Goal: Find contact information: Find contact information

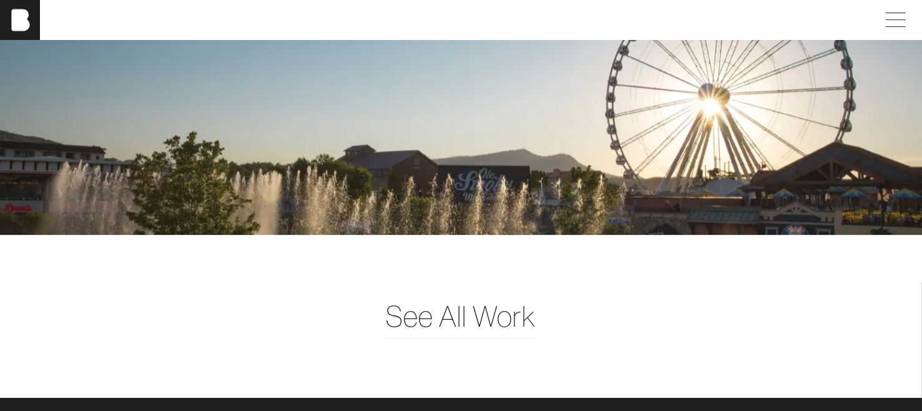
scroll to position [2948, 0]
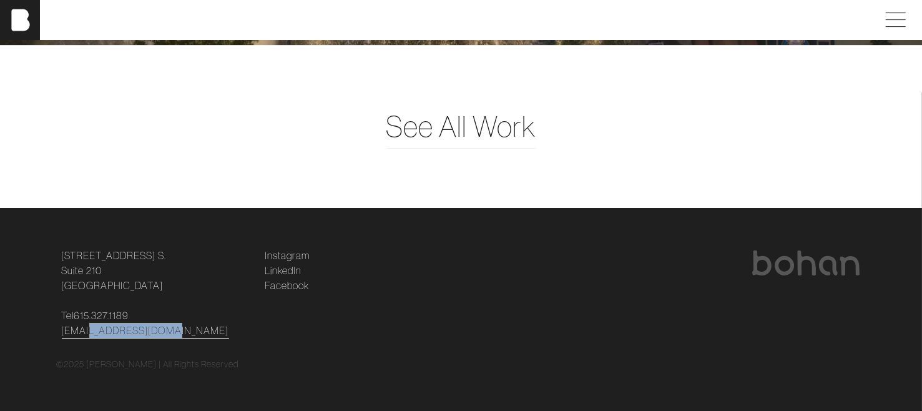
drag, startPoint x: 167, startPoint y: 331, endPoint x: 81, endPoint y: 333, distance: 86.1
click at [81, 333] on p "Tel 615.327.1189 hello@bohanideas.com" at bounding box center [156, 323] width 188 height 30
copy link "@bohanideas.com"
click at [904, 18] on span at bounding box center [893, 20] width 29 height 22
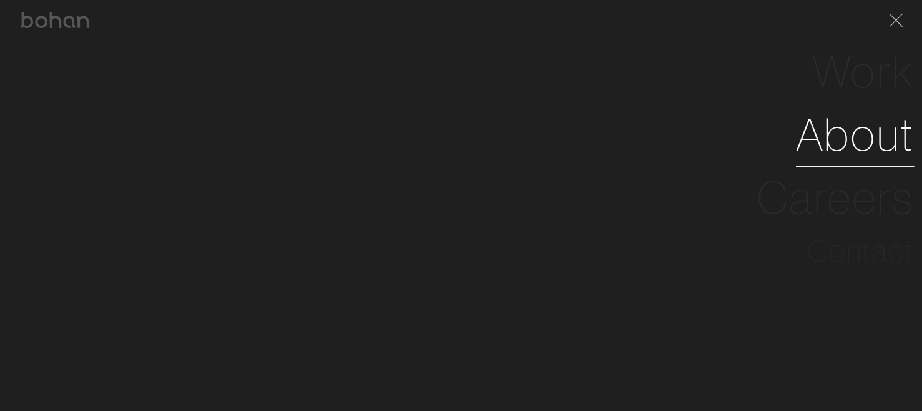
click at [873, 133] on link "About" at bounding box center [855, 134] width 119 height 63
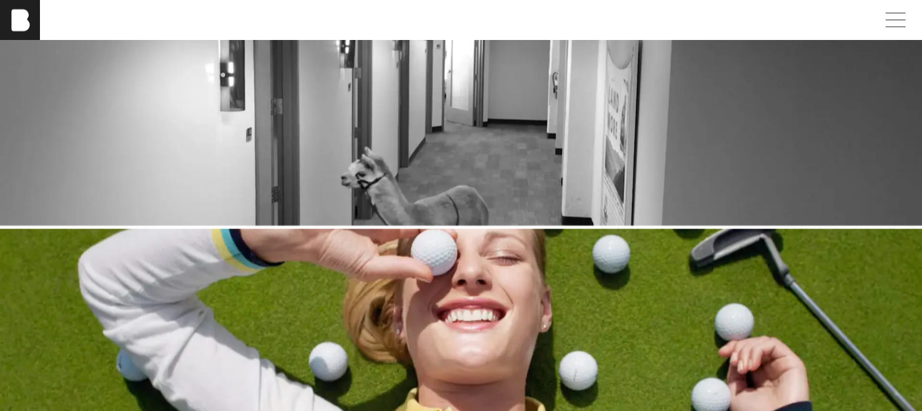
scroll to position [1637, 0]
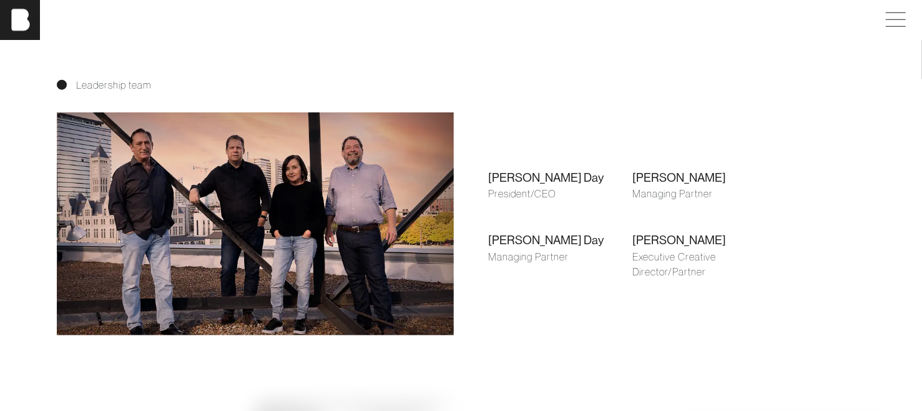
scroll to position [824, 0]
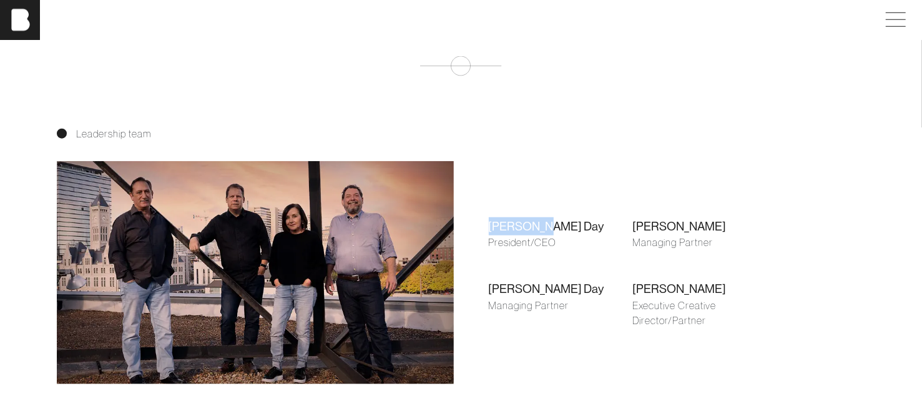
drag, startPoint x: 535, startPoint y: 228, endPoint x: 491, endPoint y: 233, distance: 44.7
click at [491, 233] on div "Shari Day" at bounding box center [561, 226] width 144 height 18
copy div "Shari Day"
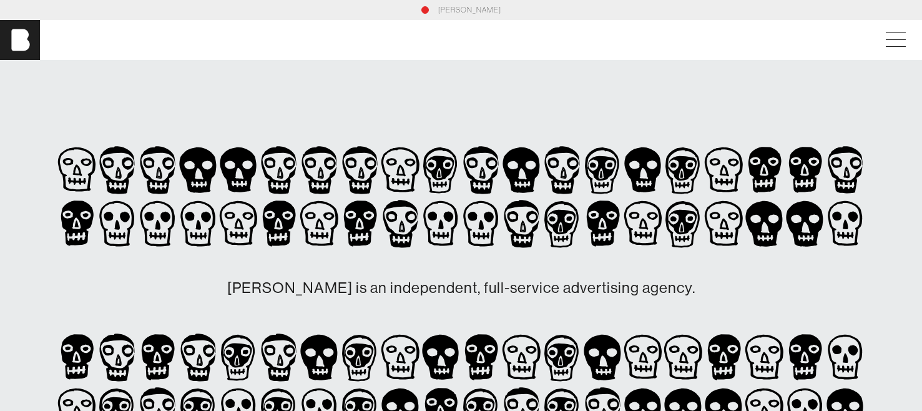
scroll to position [824, 0]
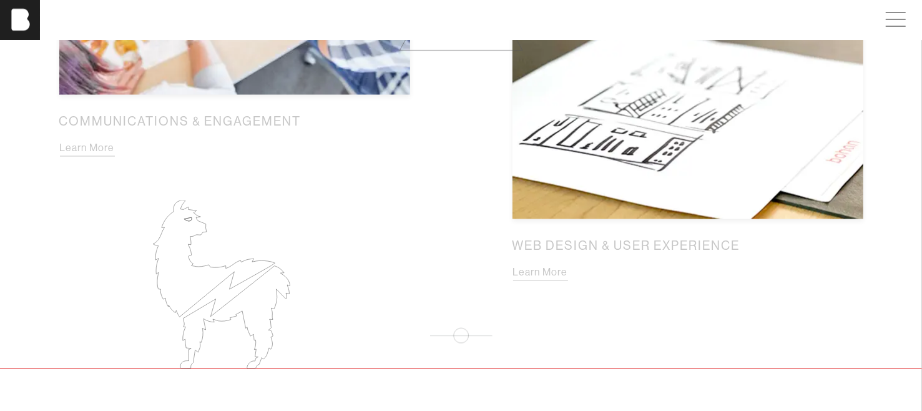
scroll to position [1637, 0]
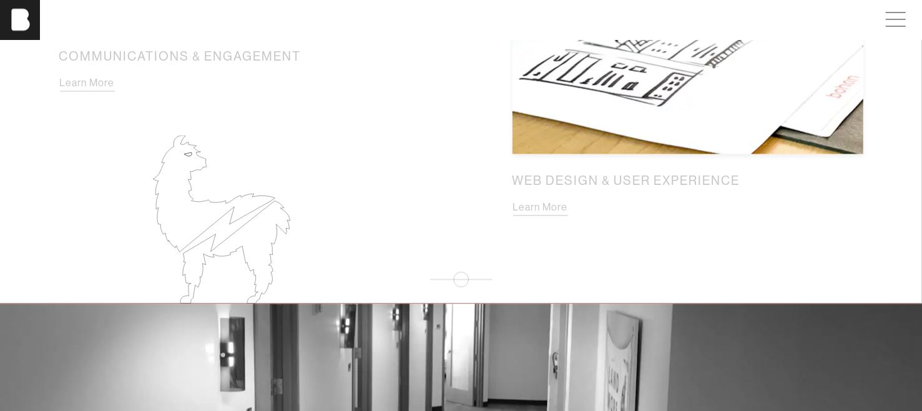
scroll to position [1637, 0]
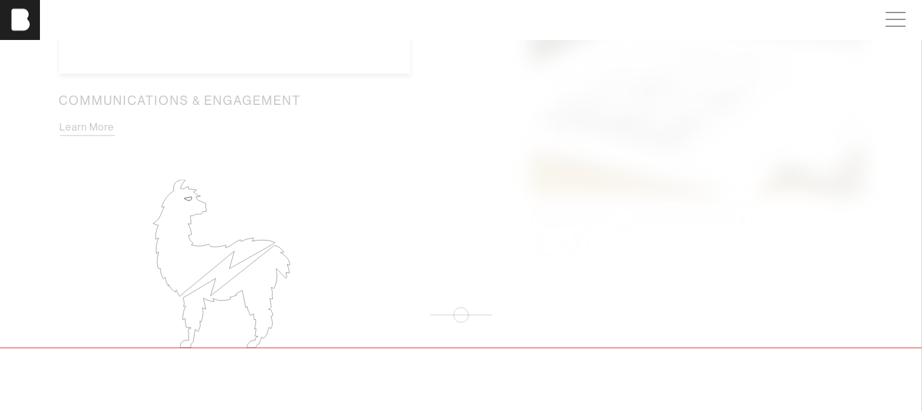
scroll to position [1637, 0]
